Goal: Navigation & Orientation: Understand site structure

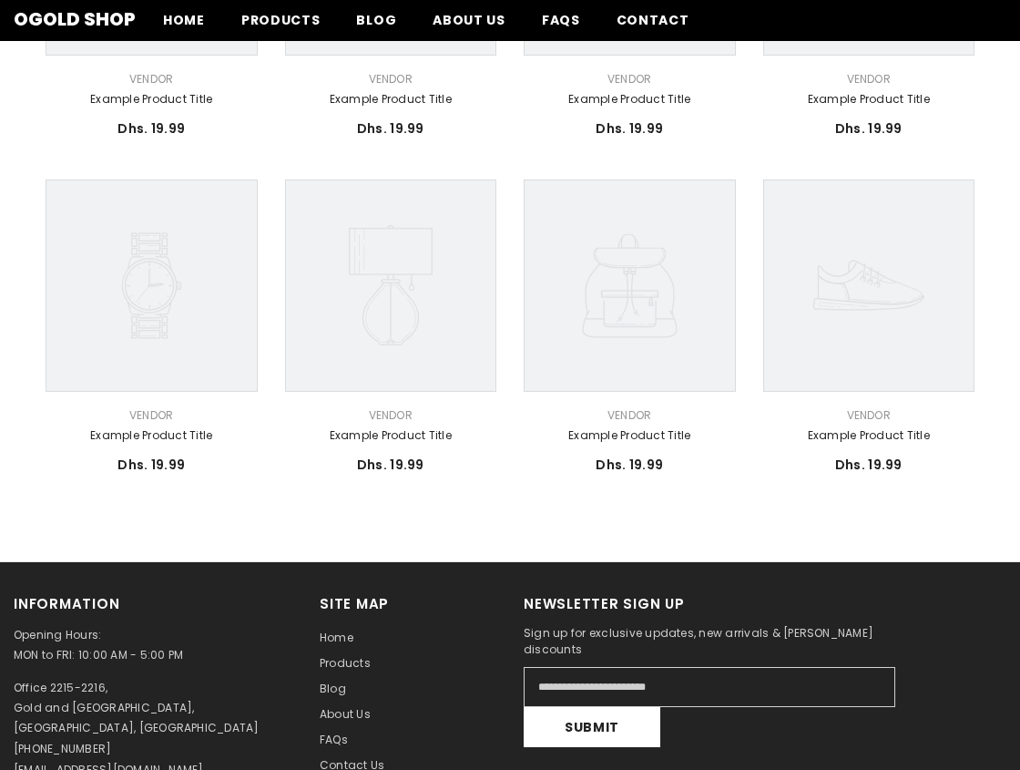
scroll to position [912, 0]
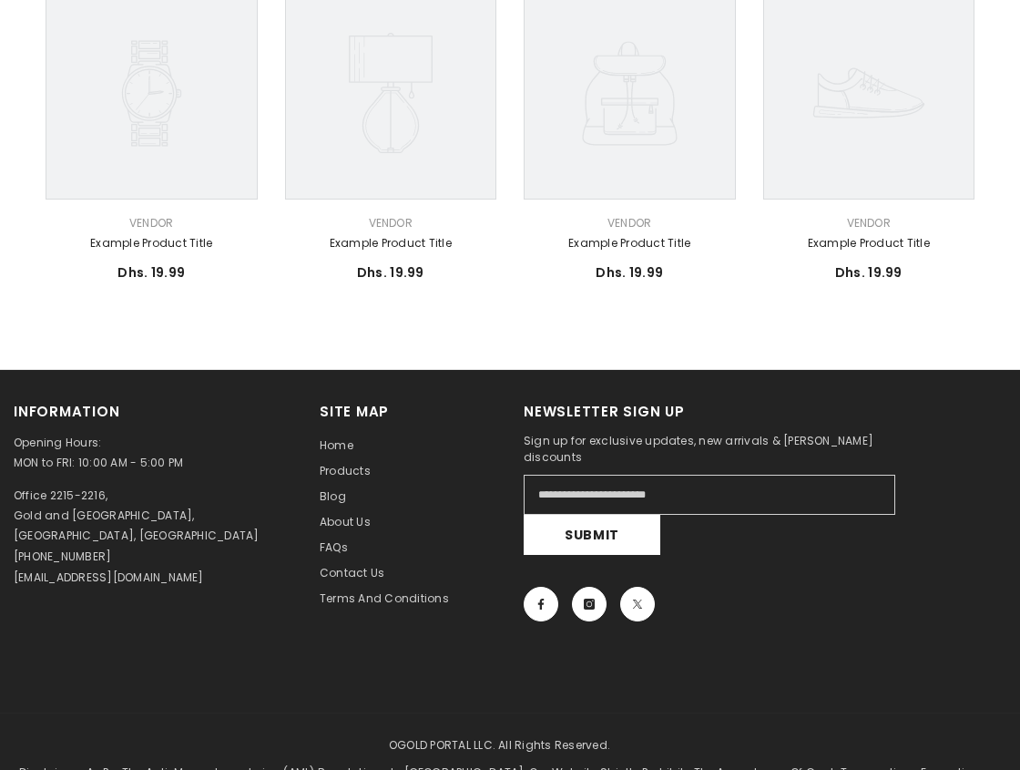
drag, startPoint x: 119, startPoint y: 561, endPoint x: 11, endPoint y: 560, distance: 108.4
click at [11, 560] on div "Information Opening Hours: MON to FRI: 10:00 AM - 5:00 PM Office 2215-2216, Gol…" at bounding box center [153, 539] width 306 height 274
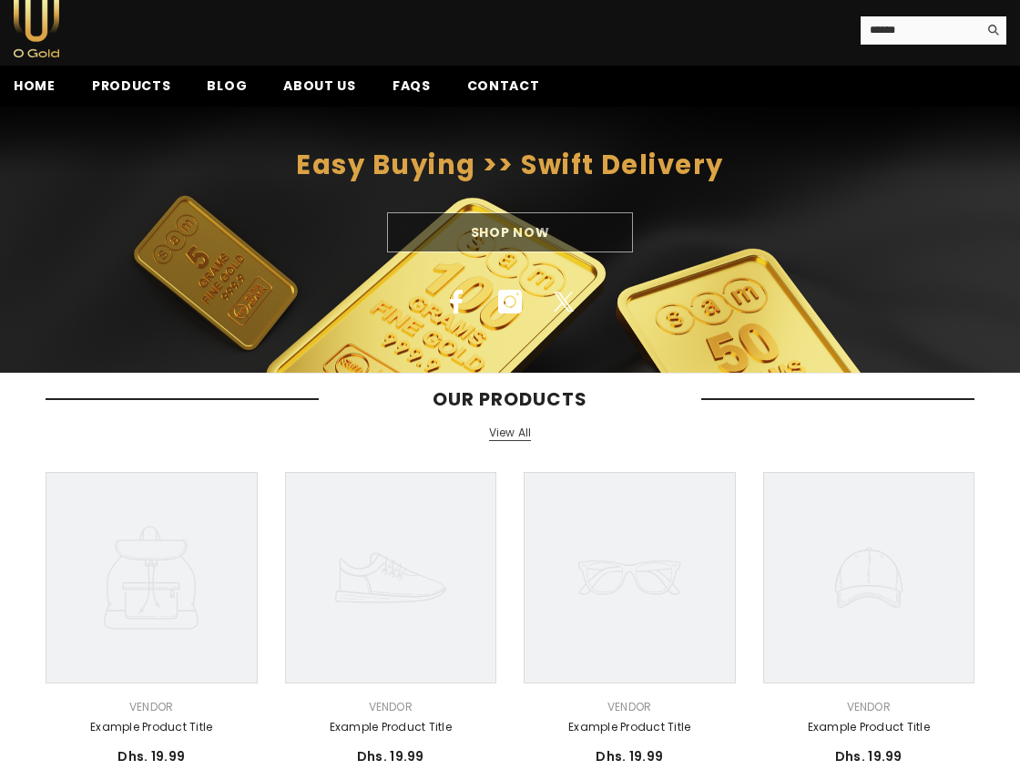
scroll to position [0, 0]
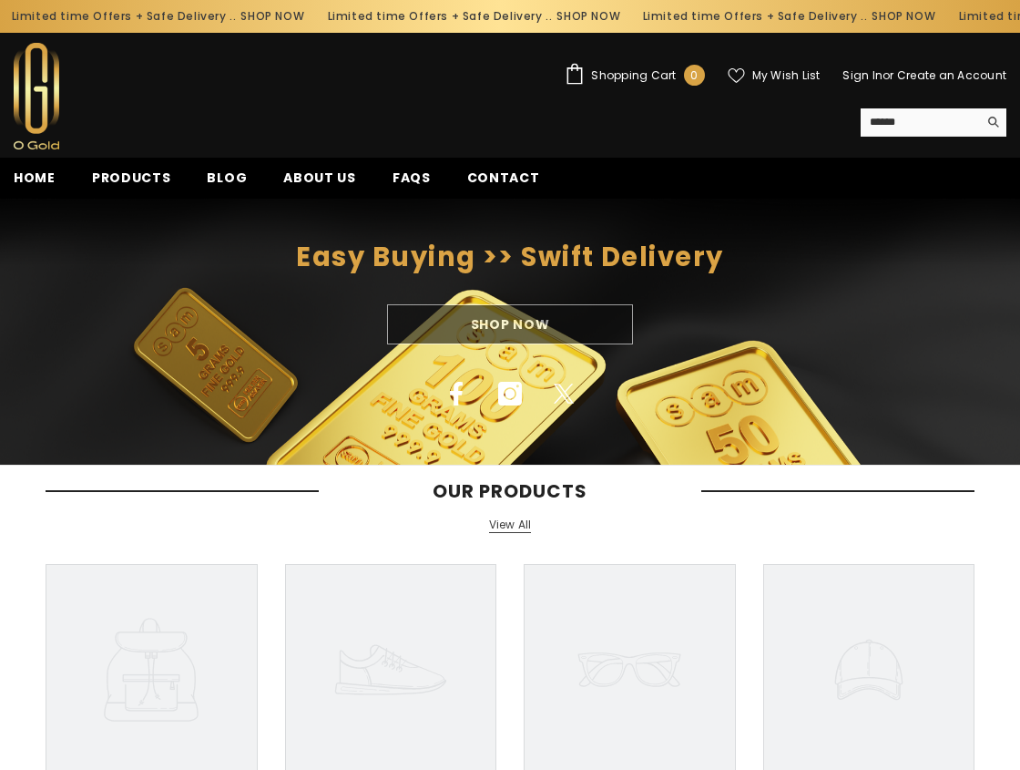
click at [625, 72] on span "Shopping Cart" at bounding box center [633, 75] width 85 height 11
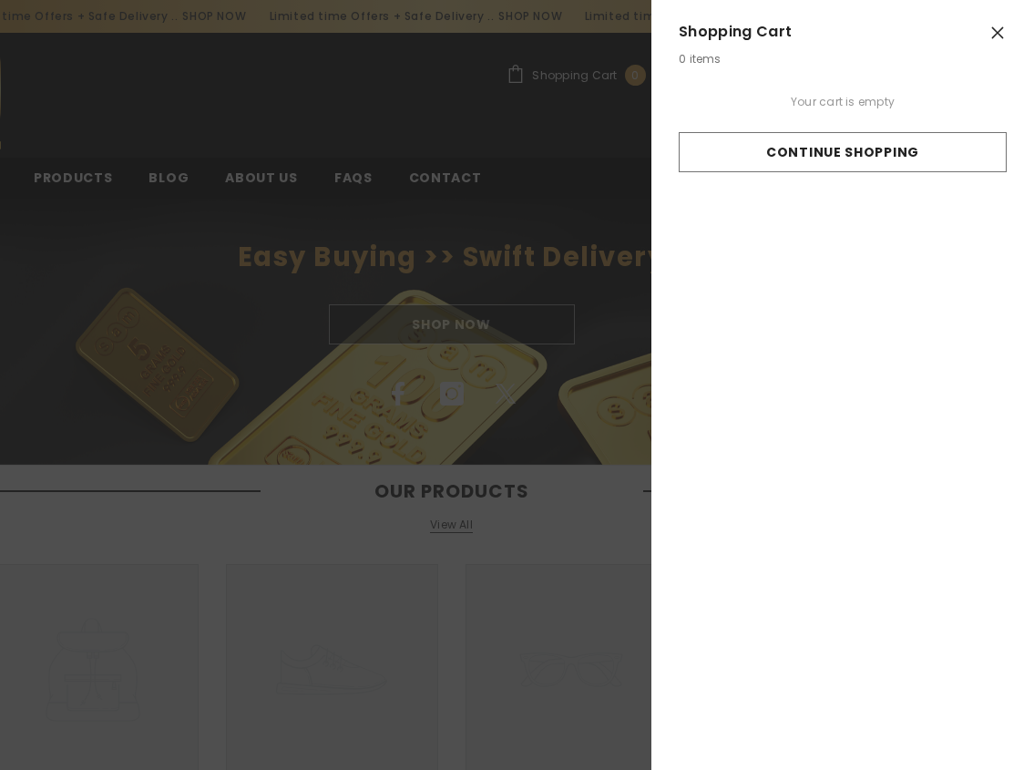
click at [1007, 38] on button "Close" at bounding box center [997, 33] width 36 height 36
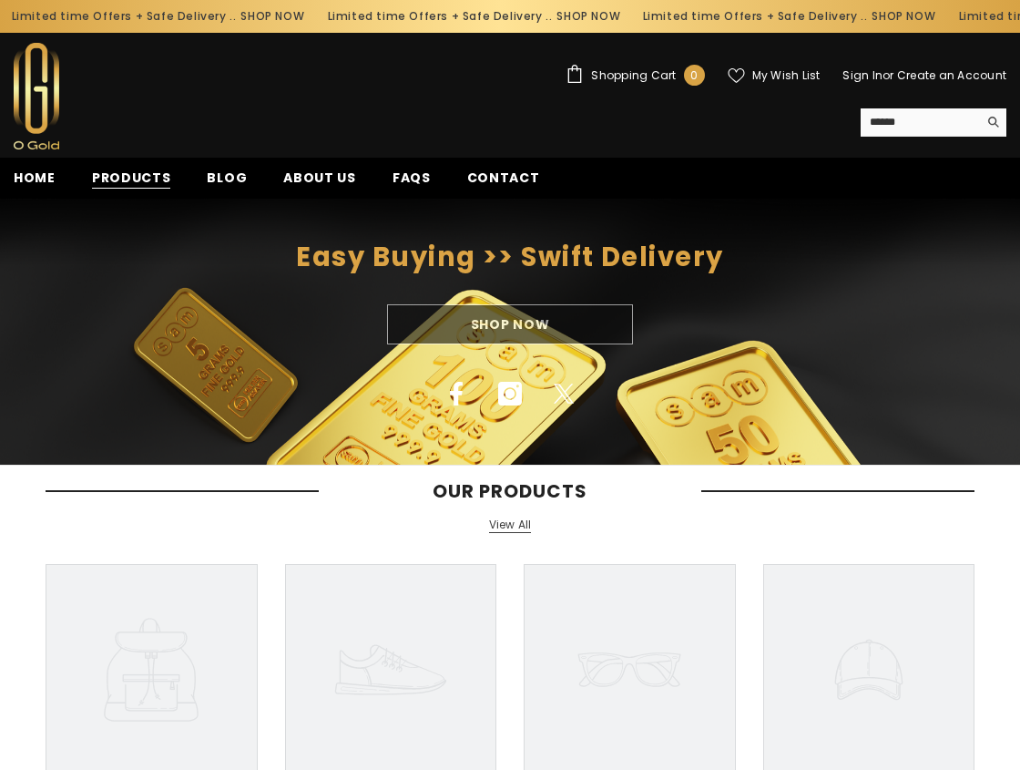
click at [114, 181] on span "Products" at bounding box center [131, 178] width 79 height 19
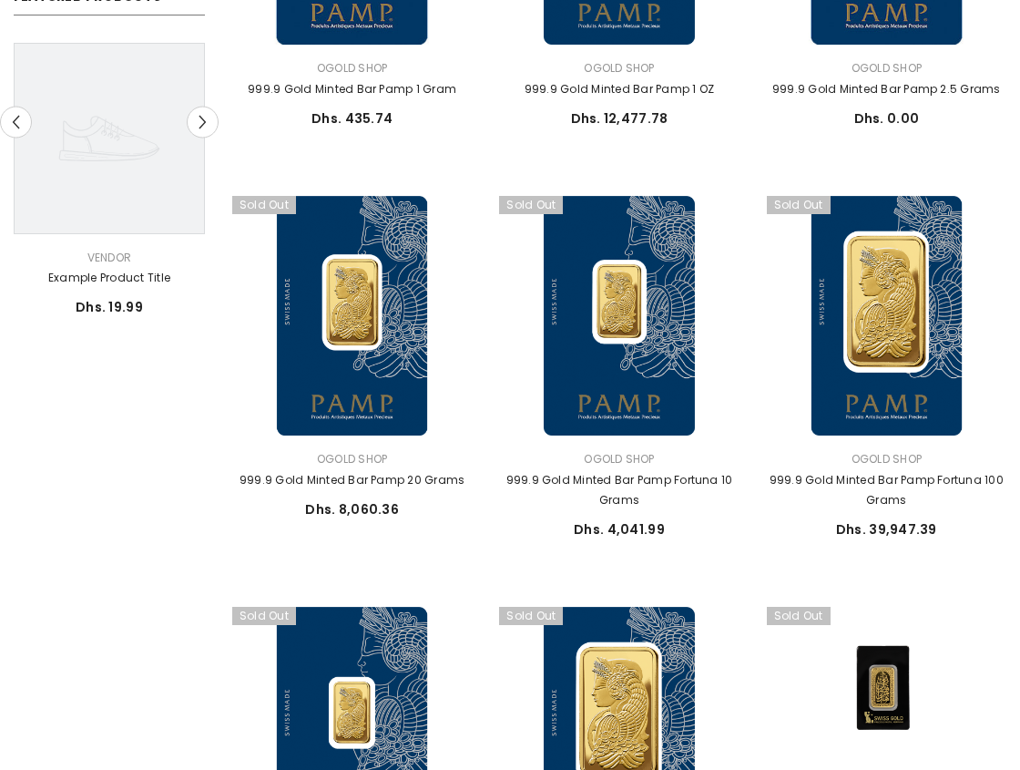
scroll to position [820, 0]
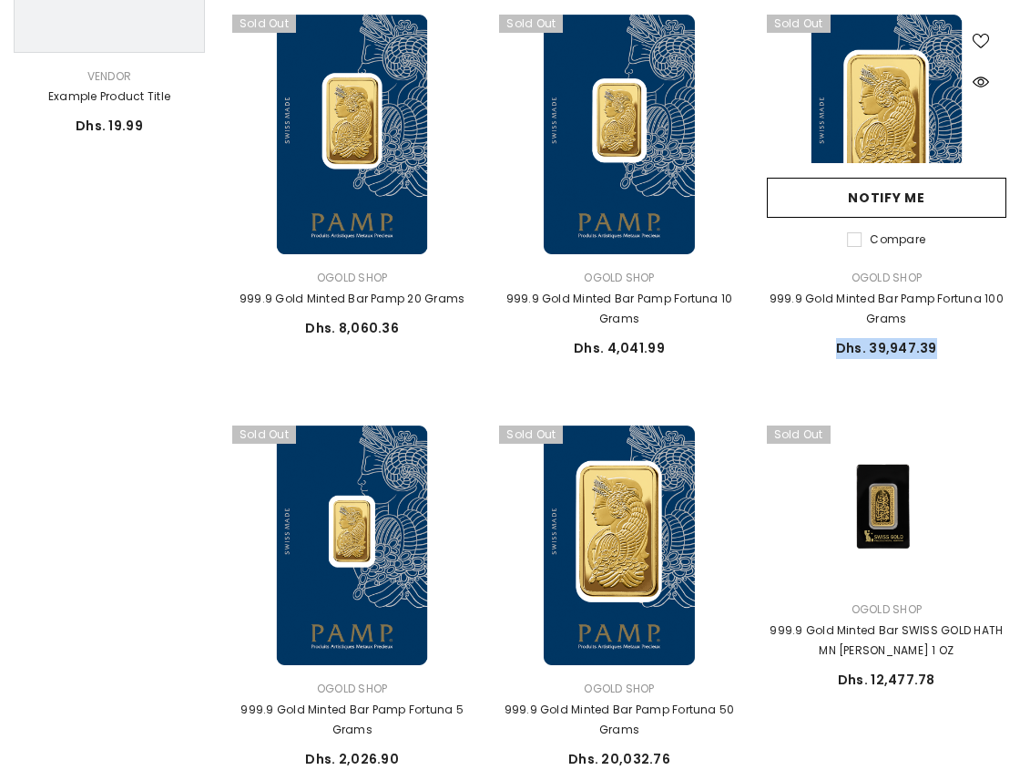
drag, startPoint x: 829, startPoint y: 351, endPoint x: 945, endPoint y: 350, distance: 115.7
click at [945, 350] on div "Dhs. 39,947.39 Dhs. 39,947.39 Unit price / per" at bounding box center [887, 348] width 240 height 21
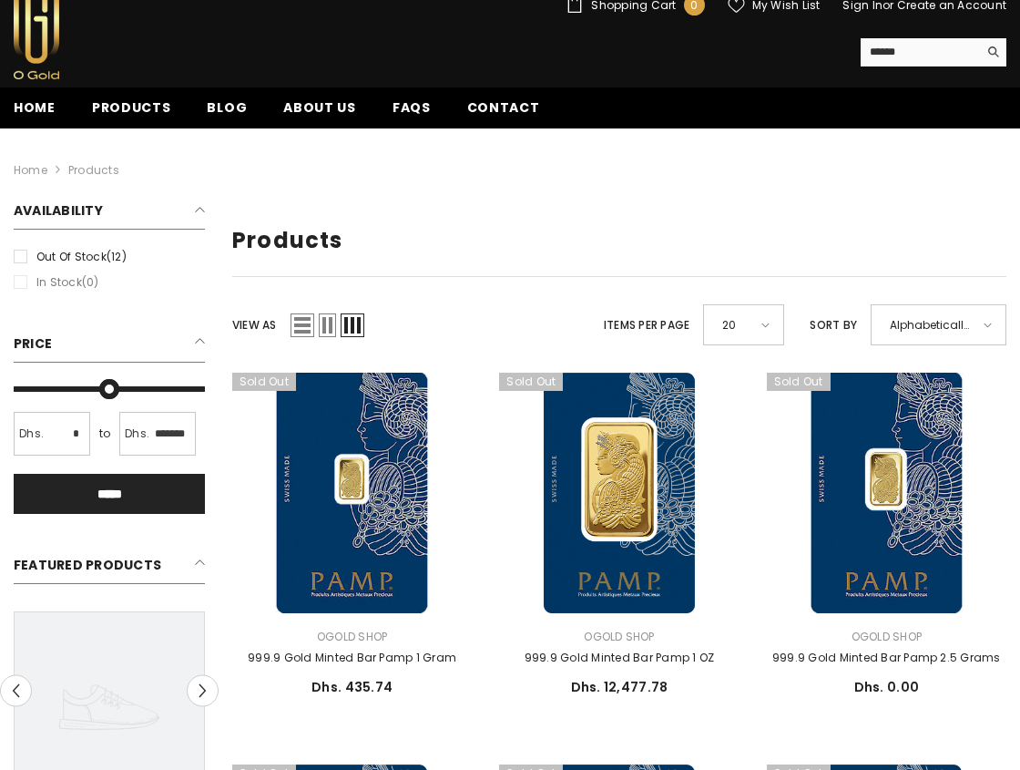
scroll to position [0, 0]
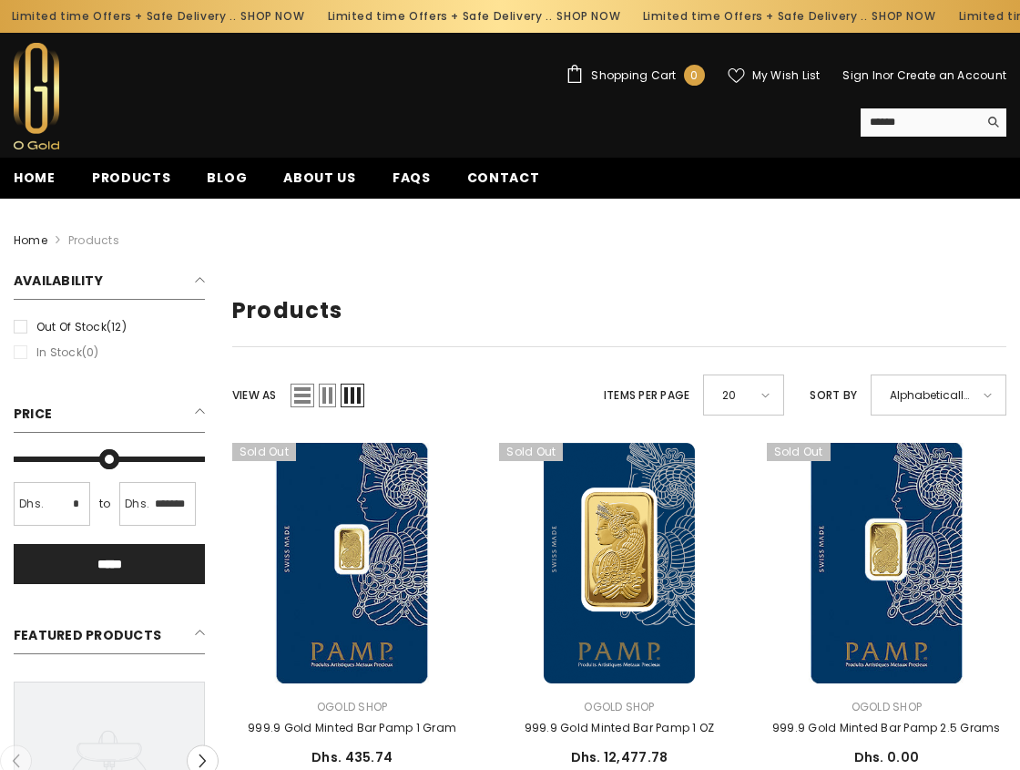
click at [29, 237] on link "Home" at bounding box center [31, 240] width 34 height 20
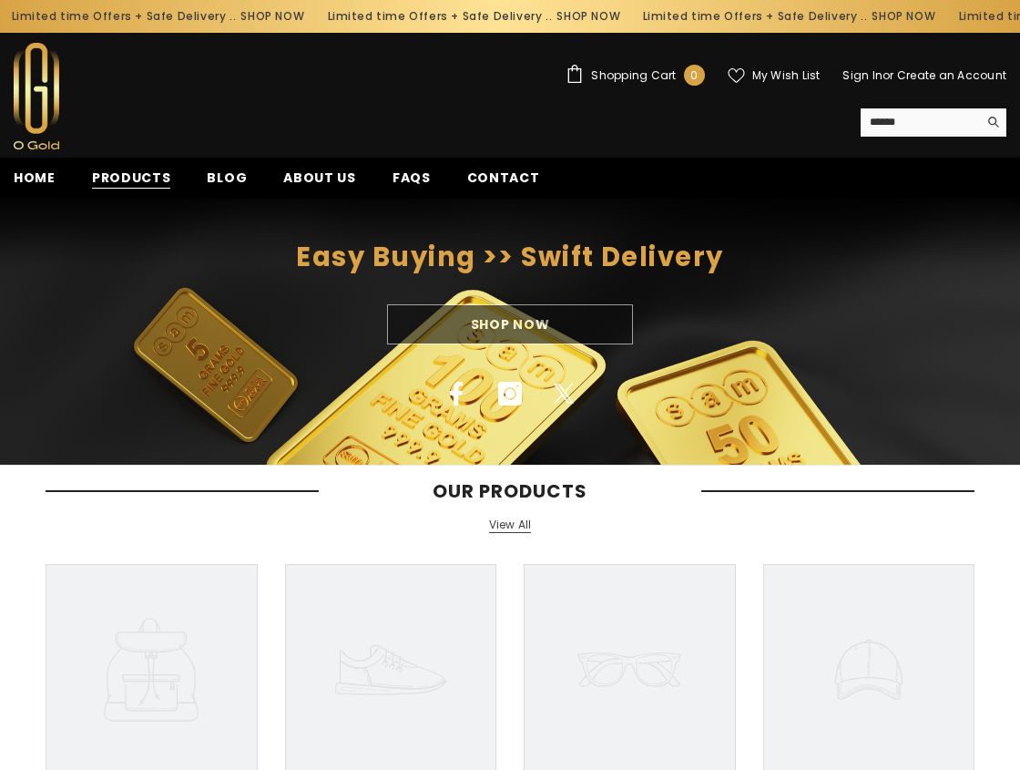
click at [153, 179] on span "Products" at bounding box center [131, 178] width 79 height 19
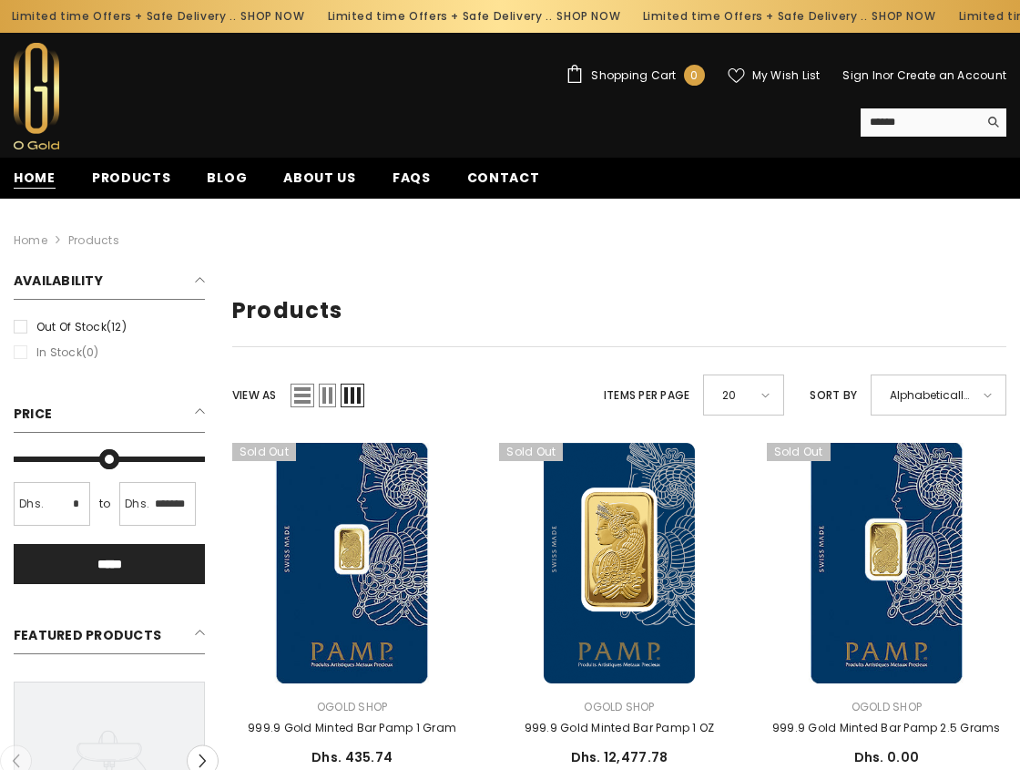
click at [35, 174] on span "Home" at bounding box center [35, 178] width 42 height 19
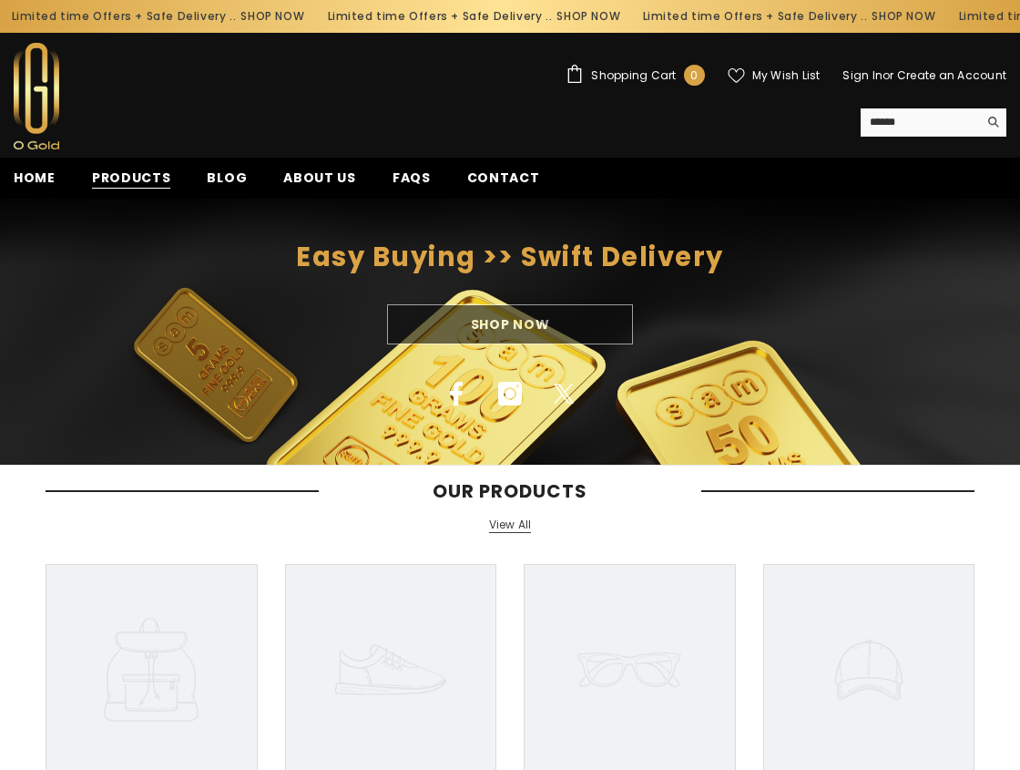
click at [128, 185] on span "Products" at bounding box center [131, 178] width 79 height 19
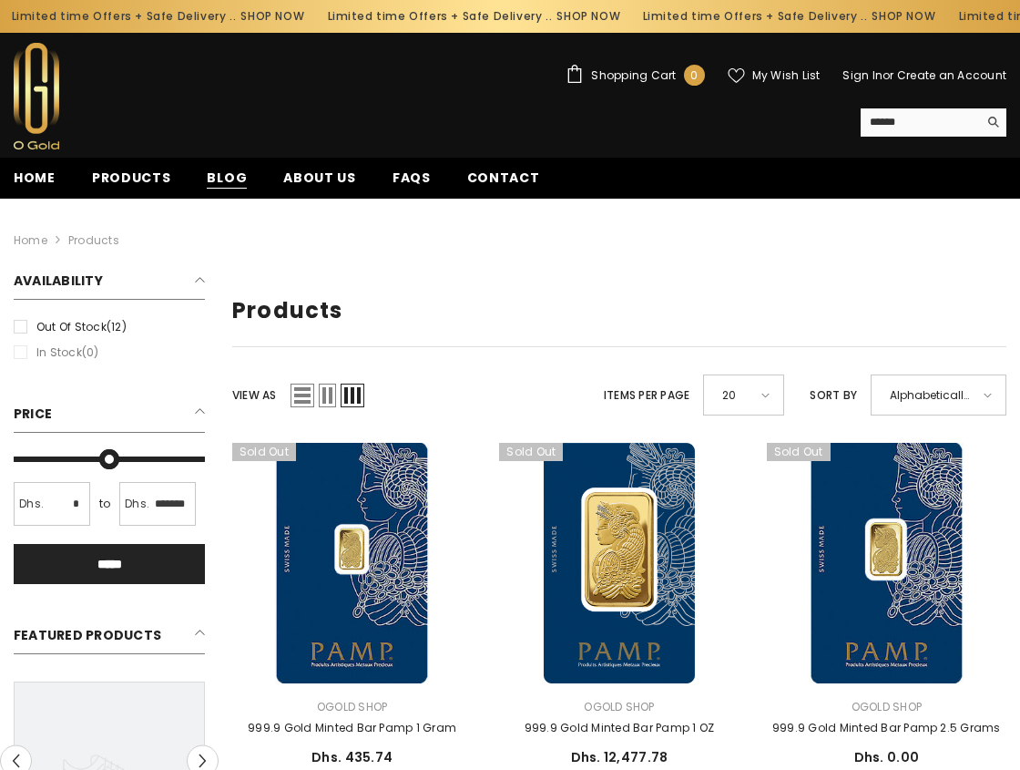
click at [218, 180] on span "Blog" at bounding box center [227, 178] width 40 height 19
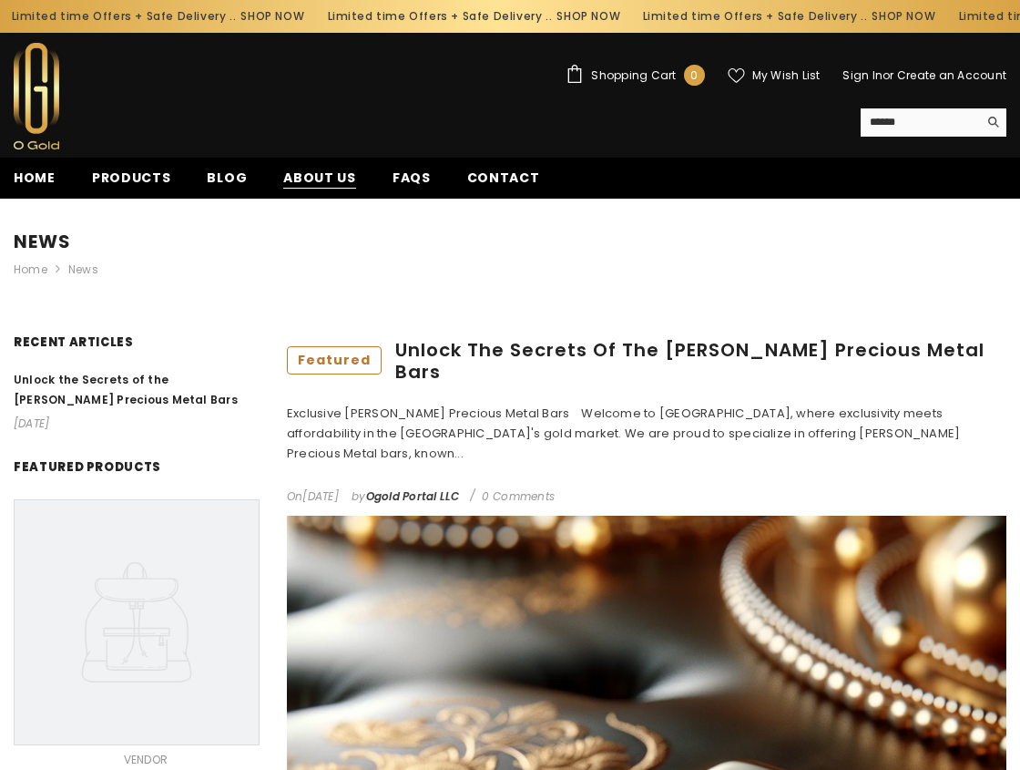
click at [309, 180] on span "About us" at bounding box center [319, 178] width 73 height 19
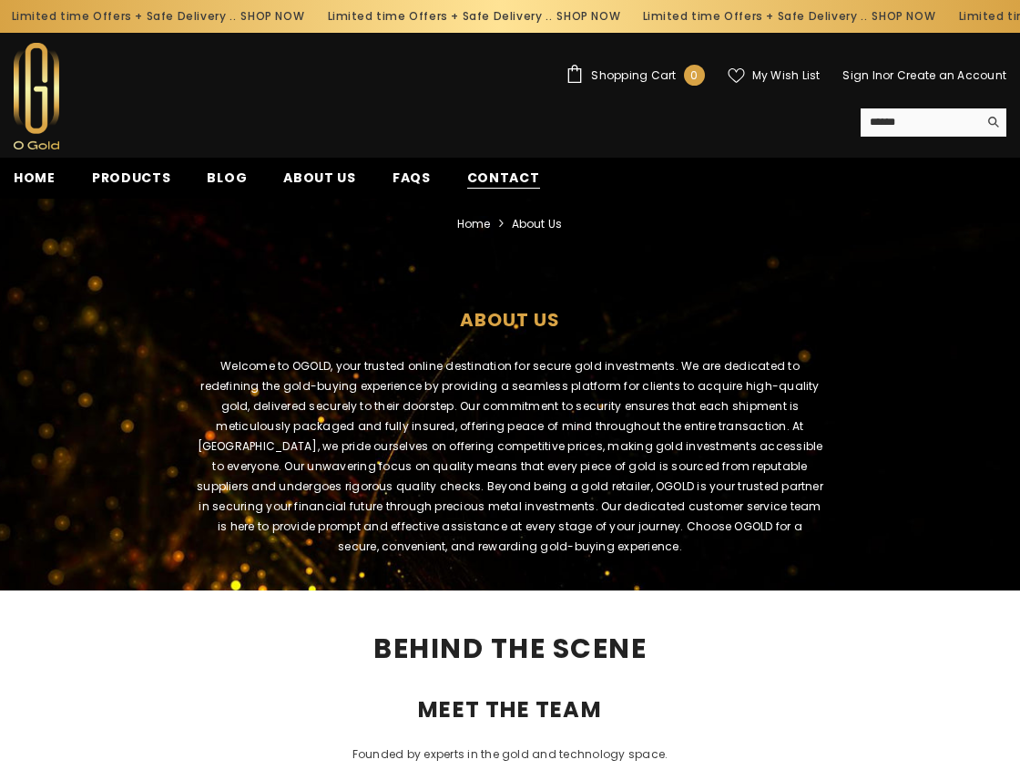
click at [493, 169] on span "Contact" at bounding box center [503, 178] width 73 height 19
